Goal: Information Seeking & Learning: Learn about a topic

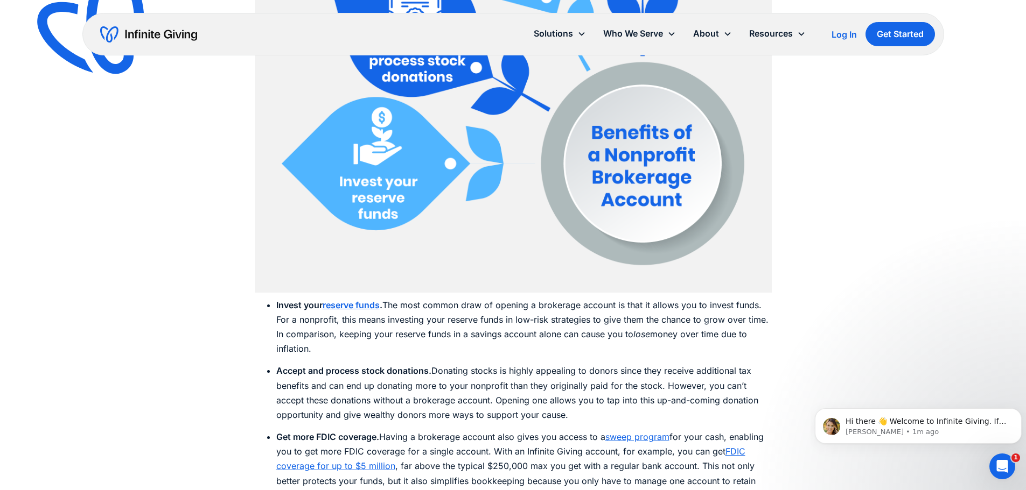
scroll to position [1723, 0]
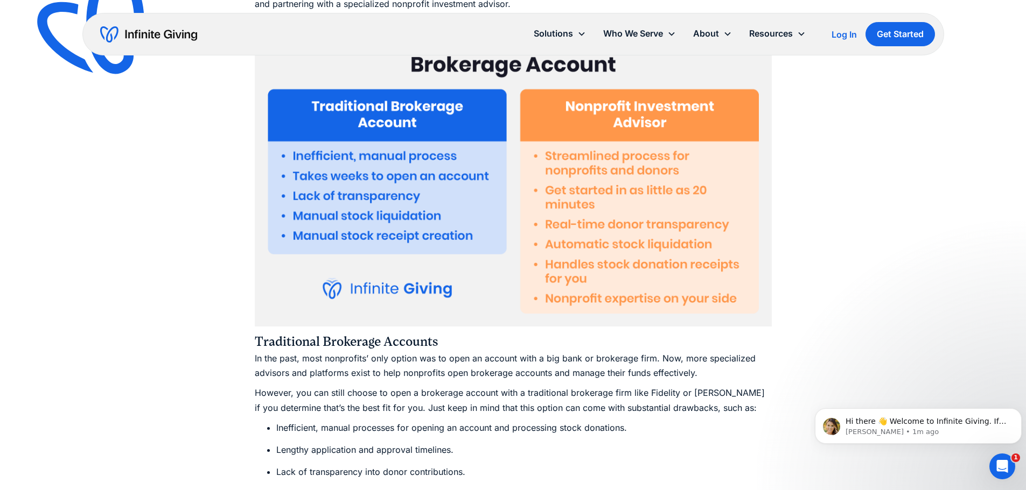
scroll to position [2853, 0]
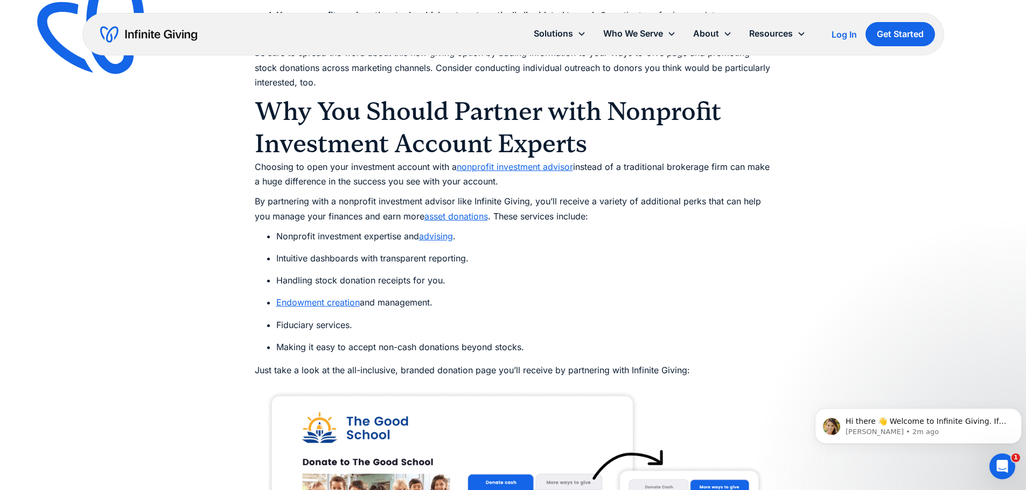
scroll to position [5384, 0]
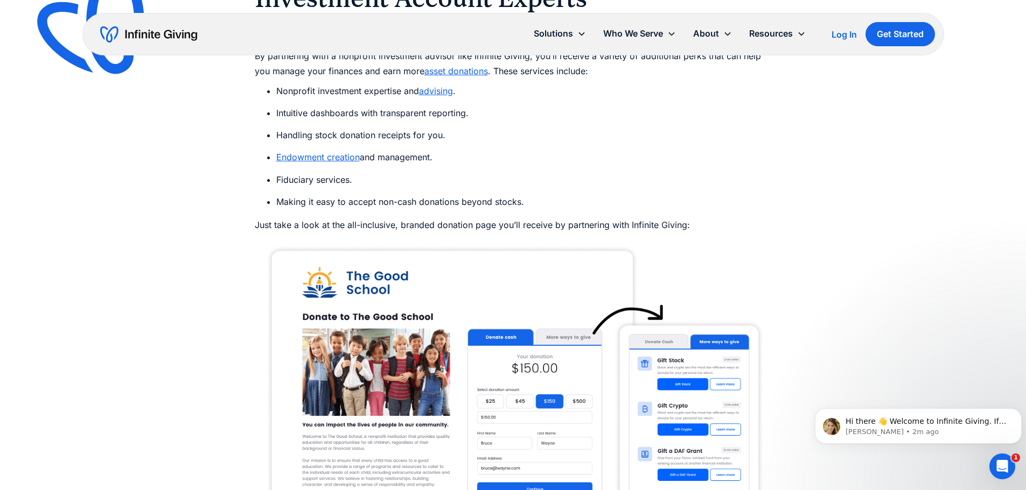
scroll to position [5653, 0]
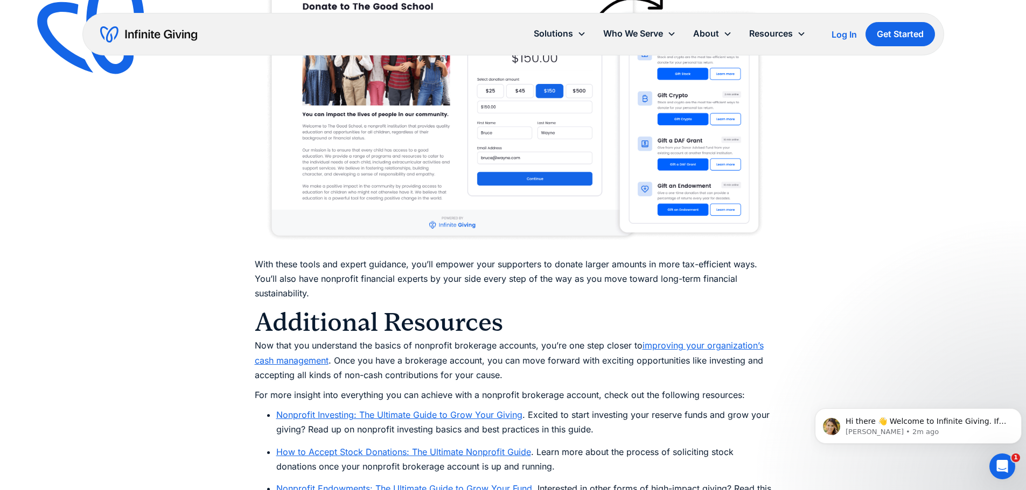
scroll to position [5869, 0]
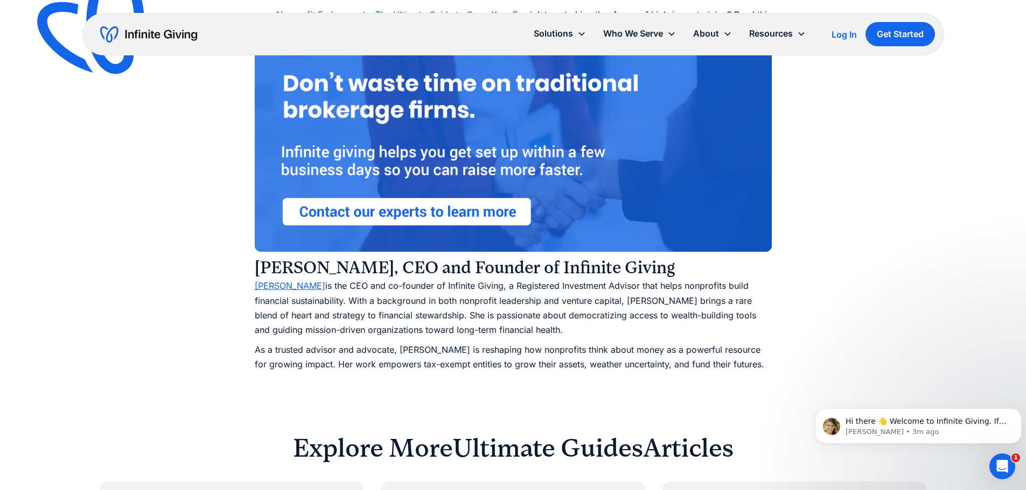
scroll to position [6299, 0]
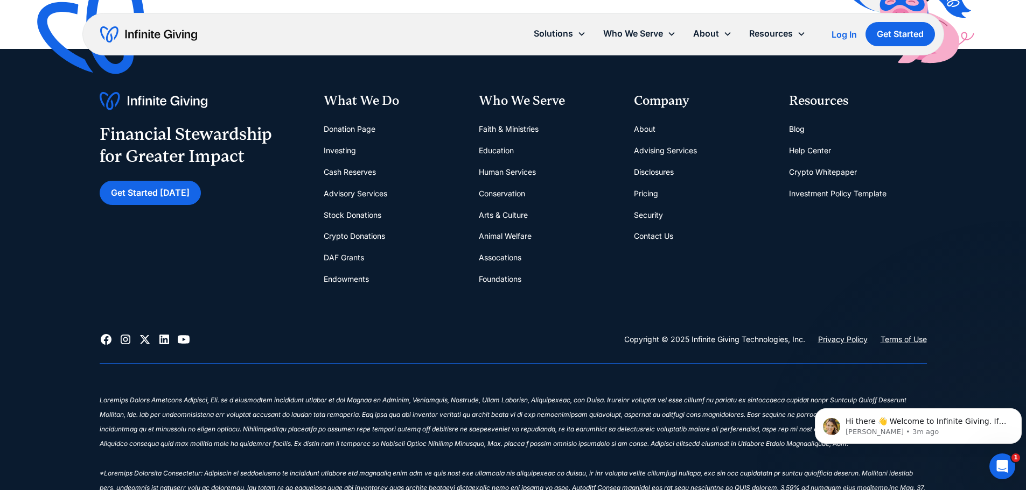
scroll to position [7484, 0]
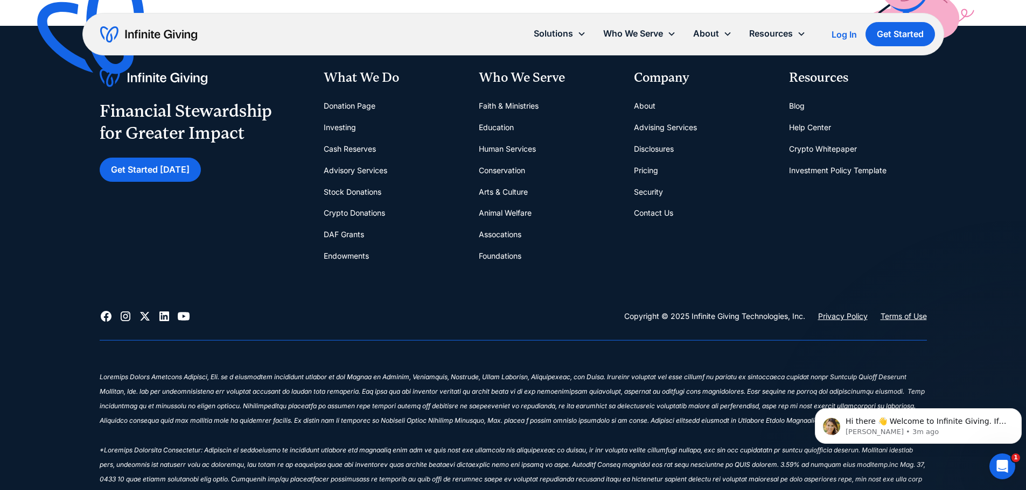
click at [194, 214] on div "Financial Stewardship for Greater Impact Get Started [DATE] What We Do Donation…" at bounding box center [513, 168] width 827 height 198
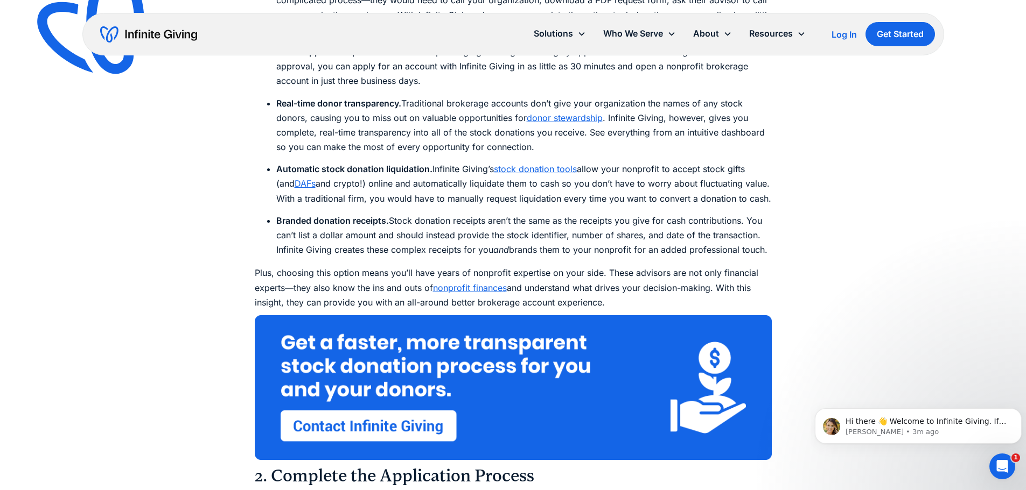
scroll to position [3082, 0]
